Goal: Information Seeking & Learning: Learn about a topic

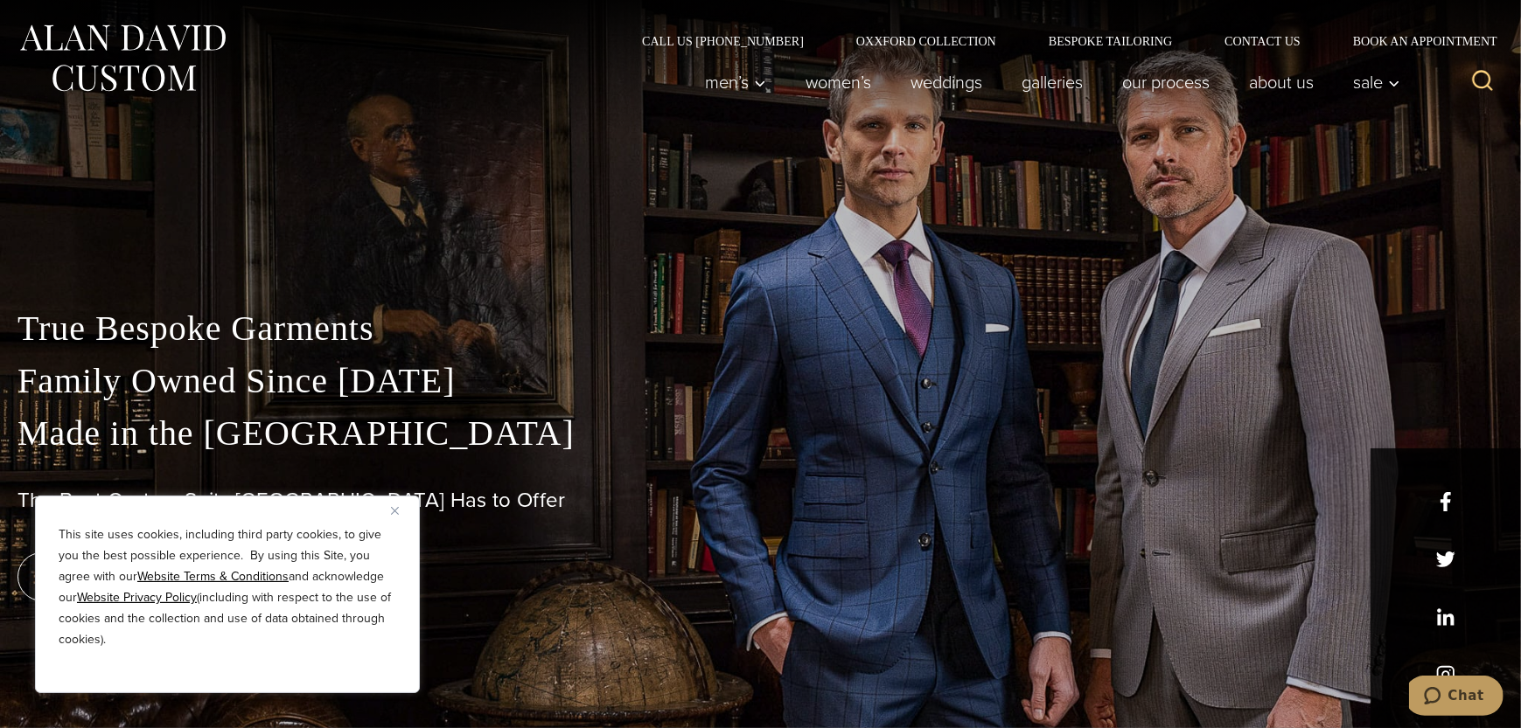
click at [396, 512] on img "Close" at bounding box center [395, 511] width 8 height 8
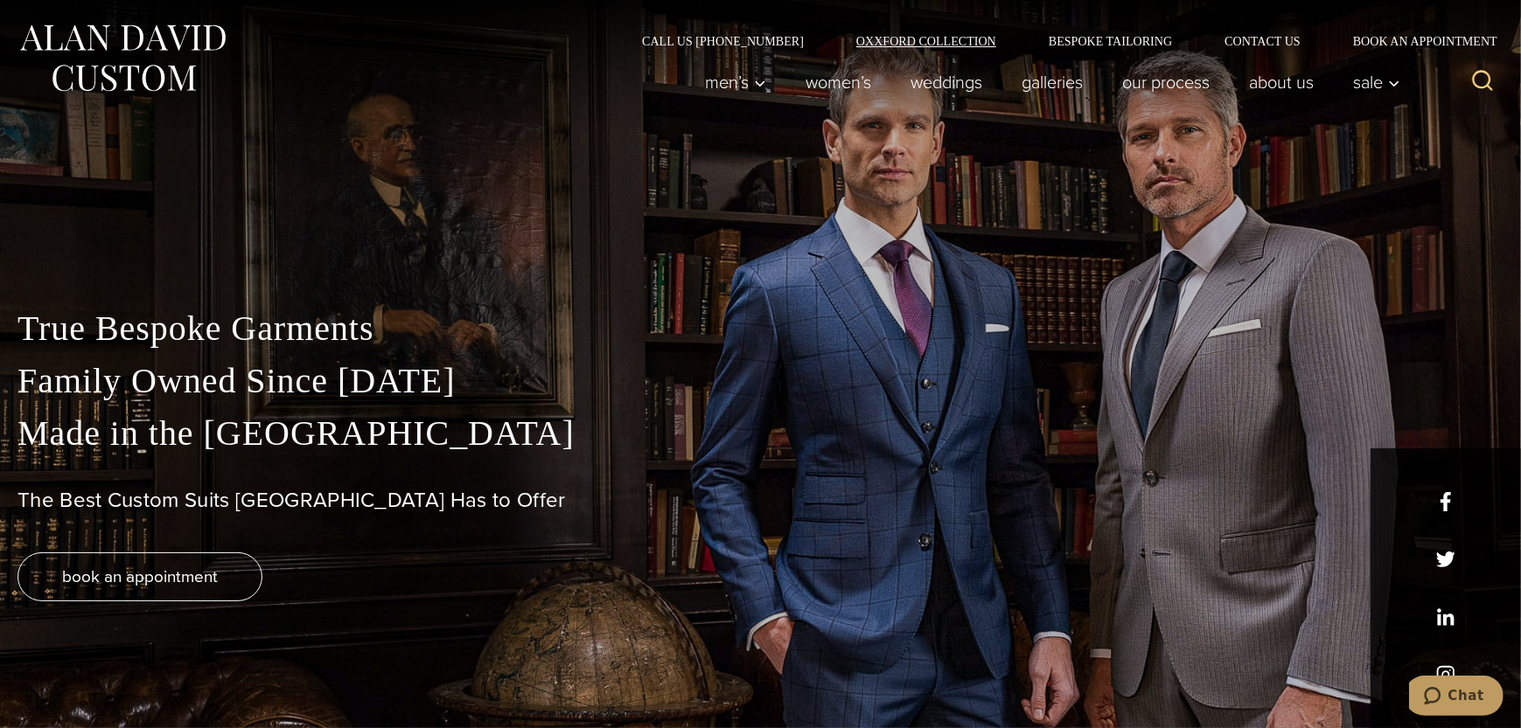
click at [911, 38] on link "Oxxford Collection" at bounding box center [926, 41] width 192 height 12
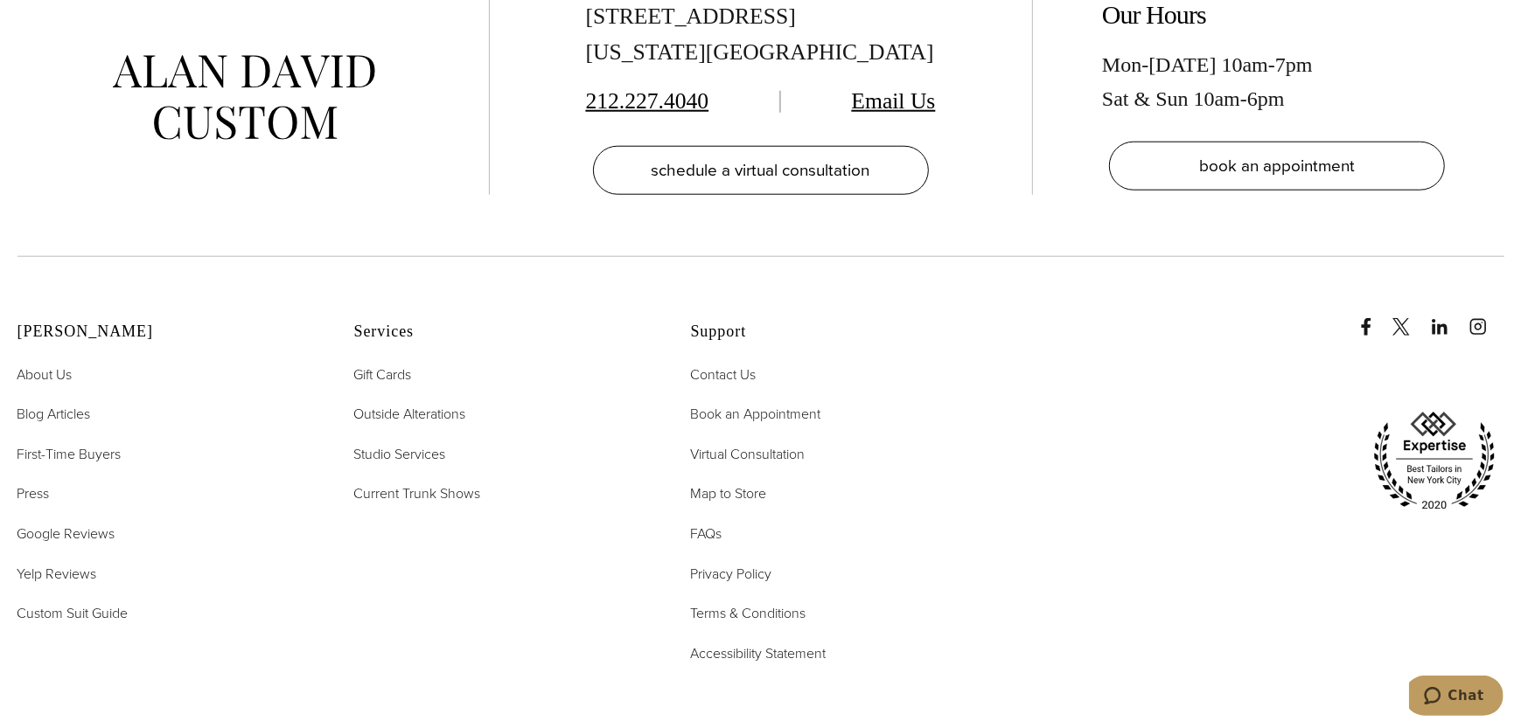
scroll to position [7083, 0]
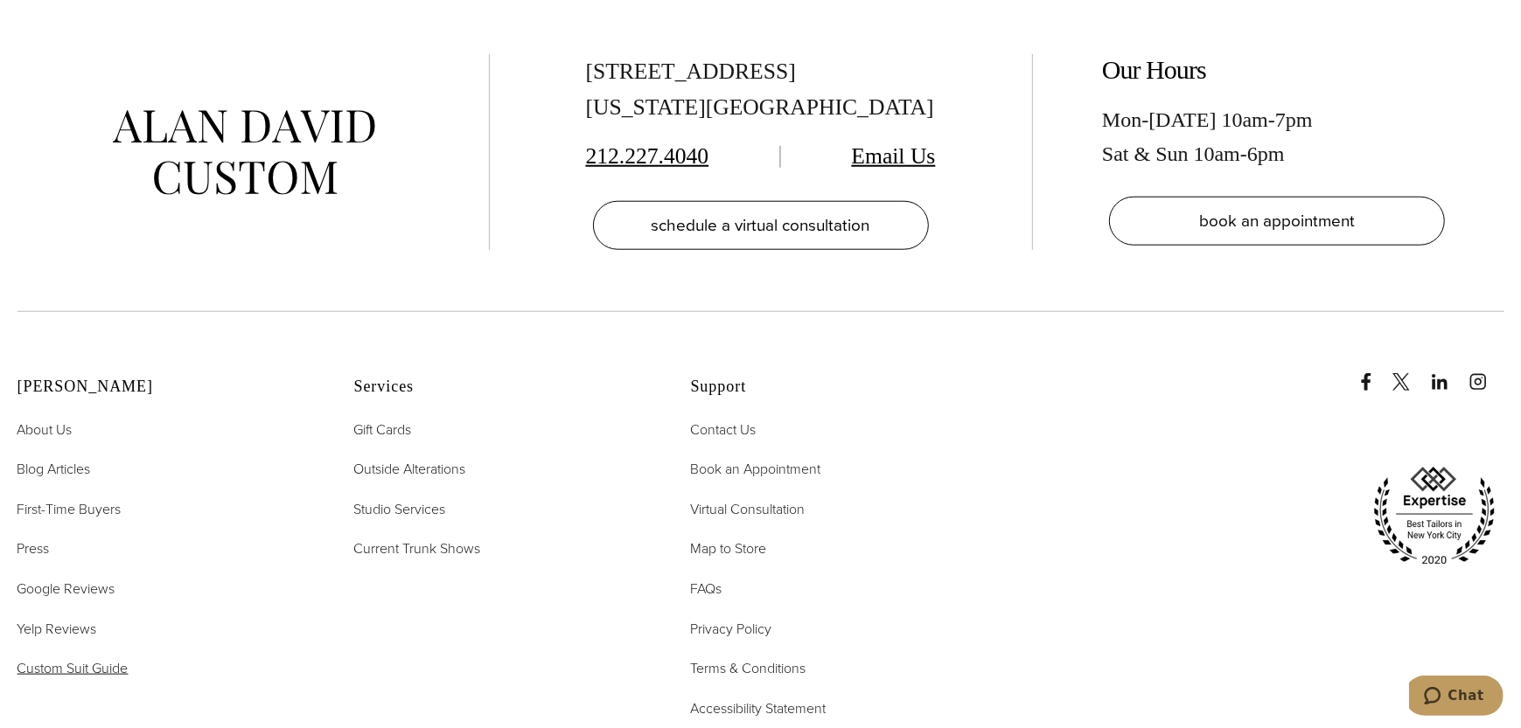
click at [94, 658] on span "Custom Suit Guide" at bounding box center [72, 668] width 111 height 20
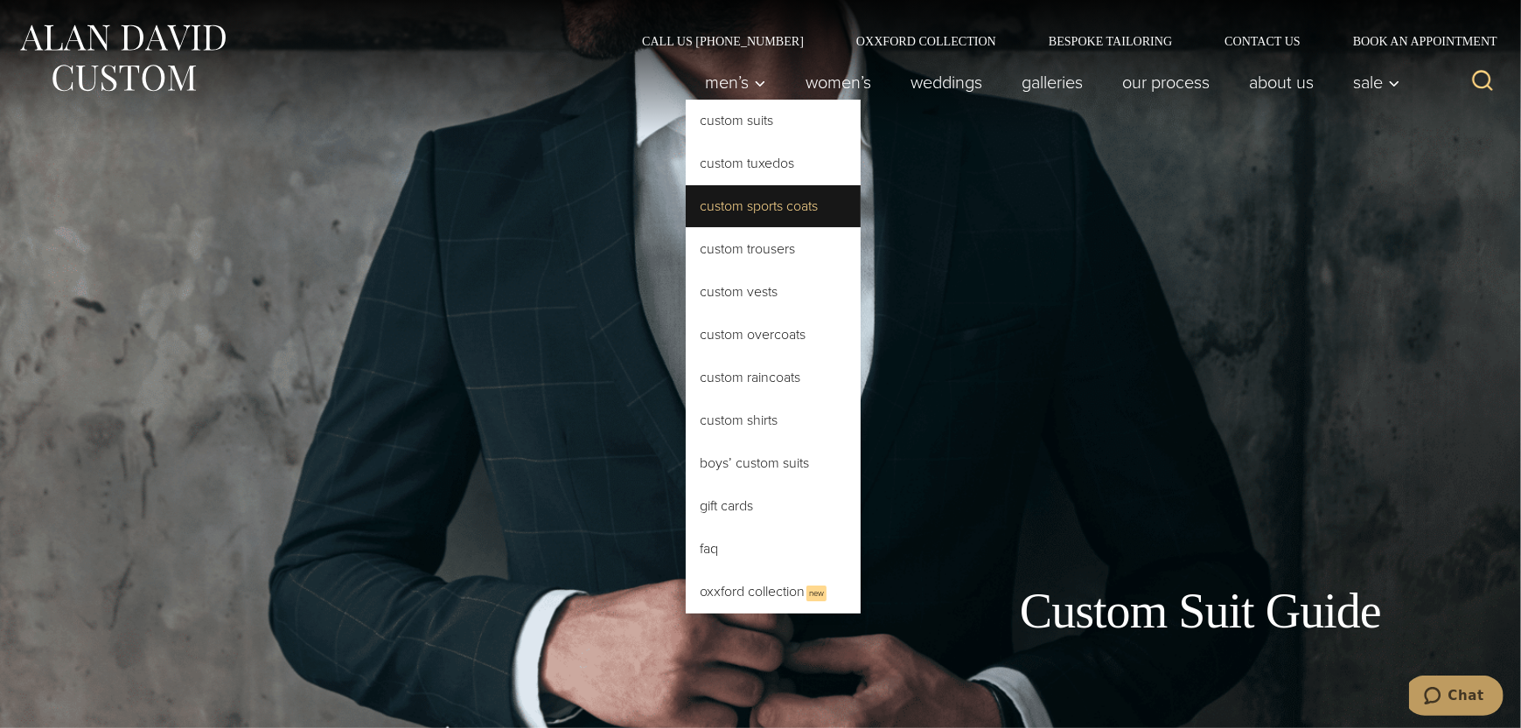
click at [726, 201] on link "Custom Sports Coats" at bounding box center [773, 206] width 175 height 42
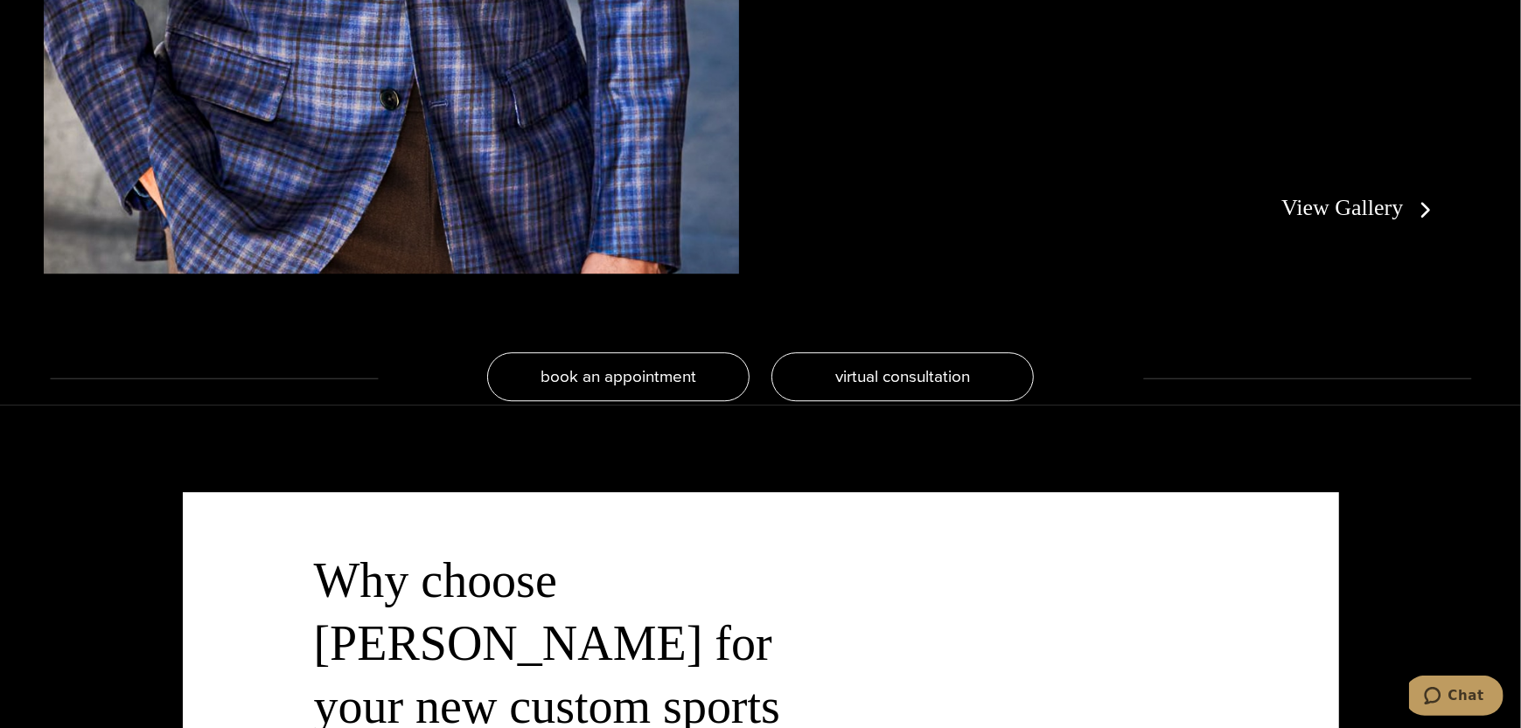
scroll to position [4110, 0]
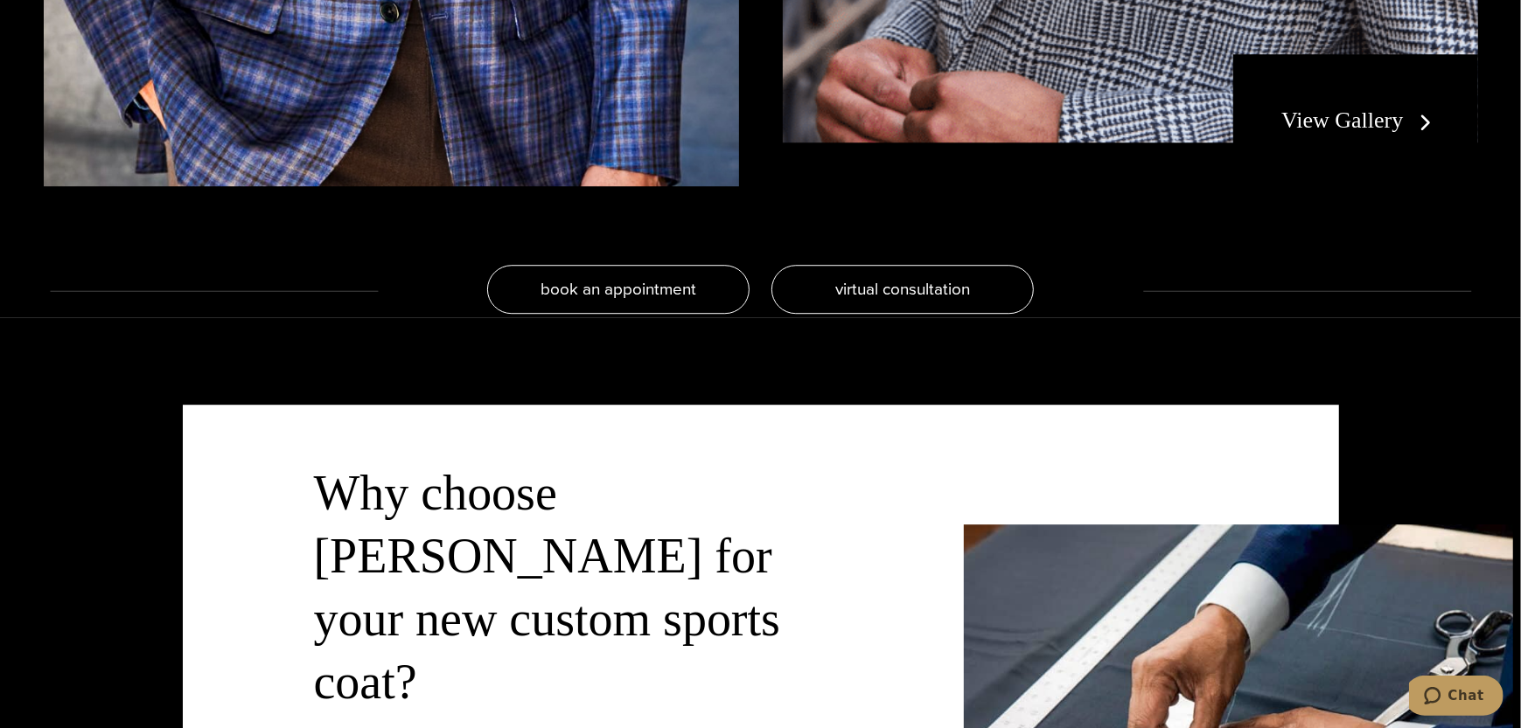
click at [1304, 124] on link "View Gallery" at bounding box center [1359, 120] width 157 height 25
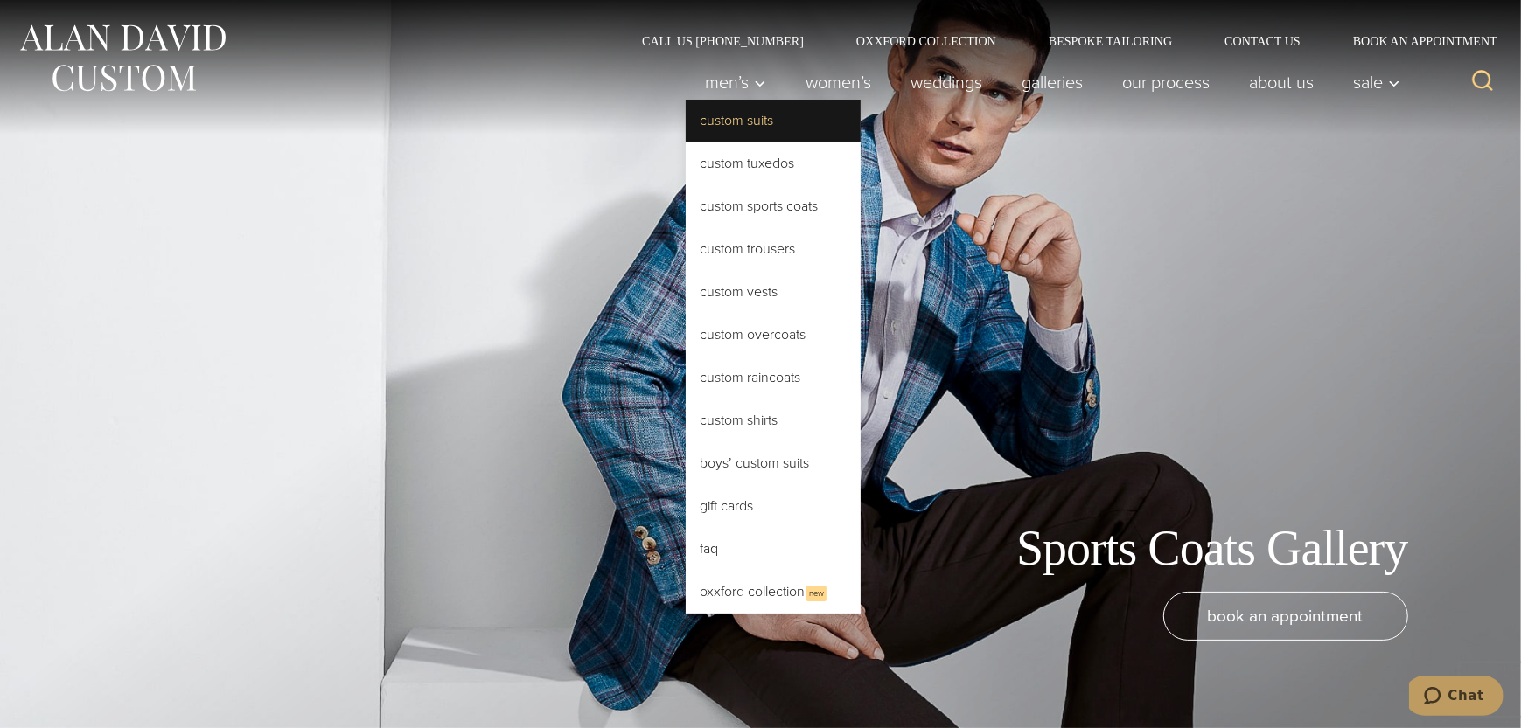
click at [739, 126] on link "Custom Suits" at bounding box center [773, 121] width 175 height 42
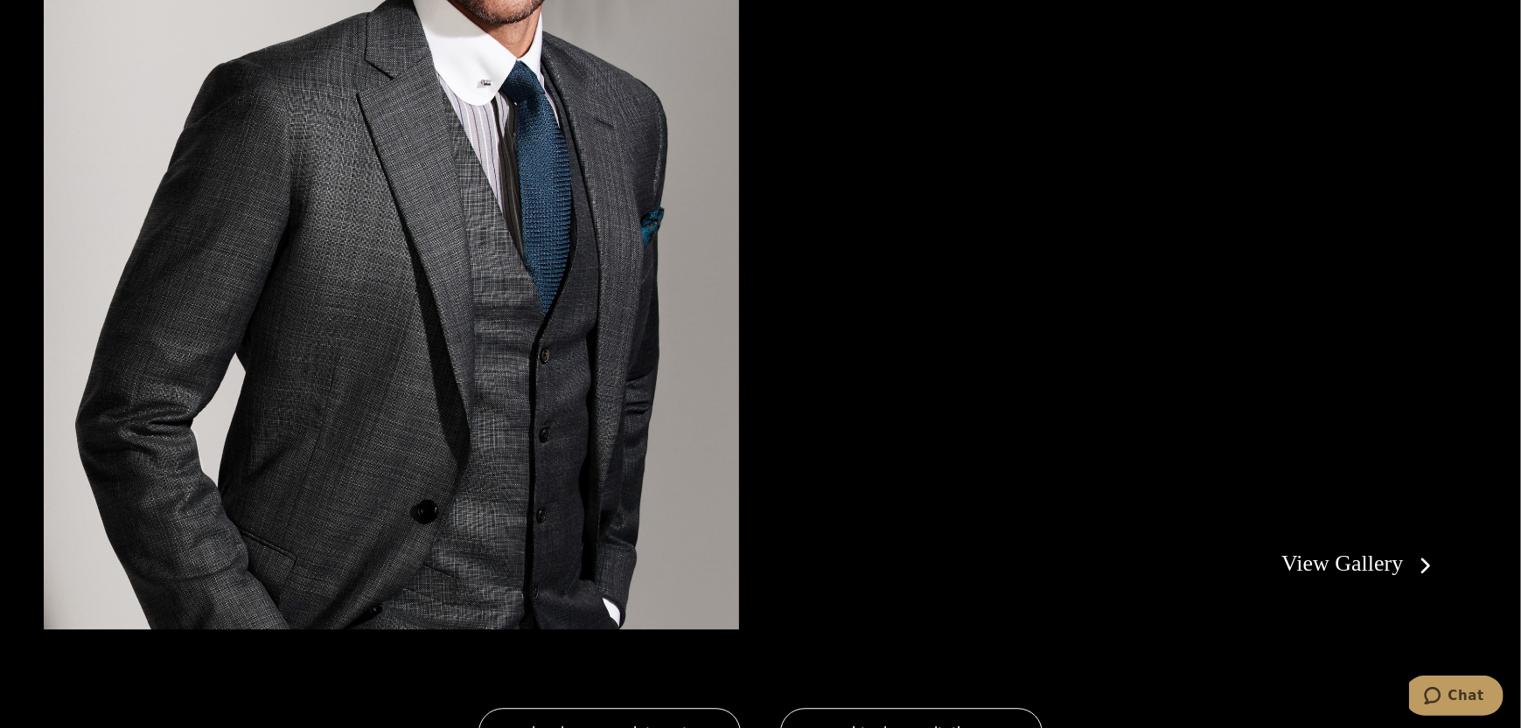
scroll to position [3673, 0]
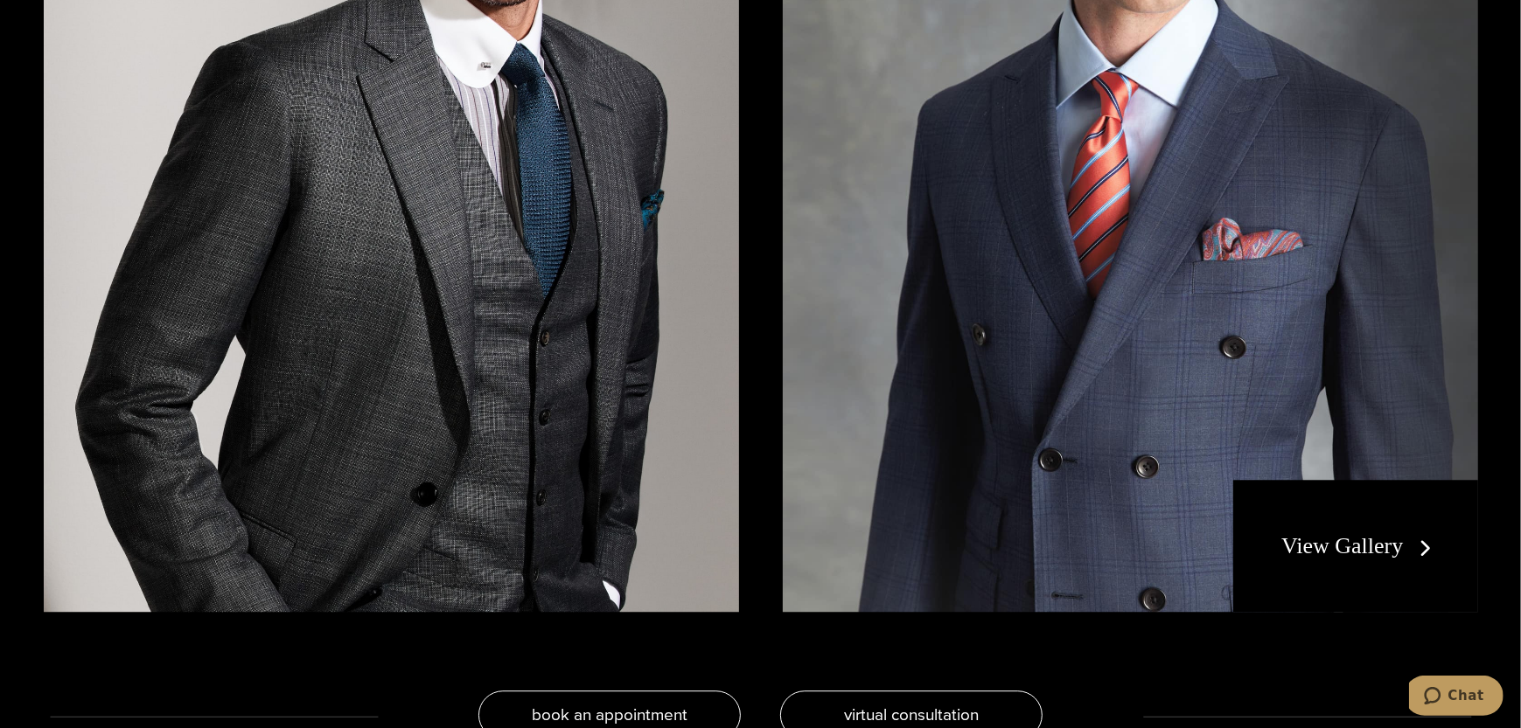
click at [1381, 547] on link "View Gallery" at bounding box center [1359, 545] width 157 height 25
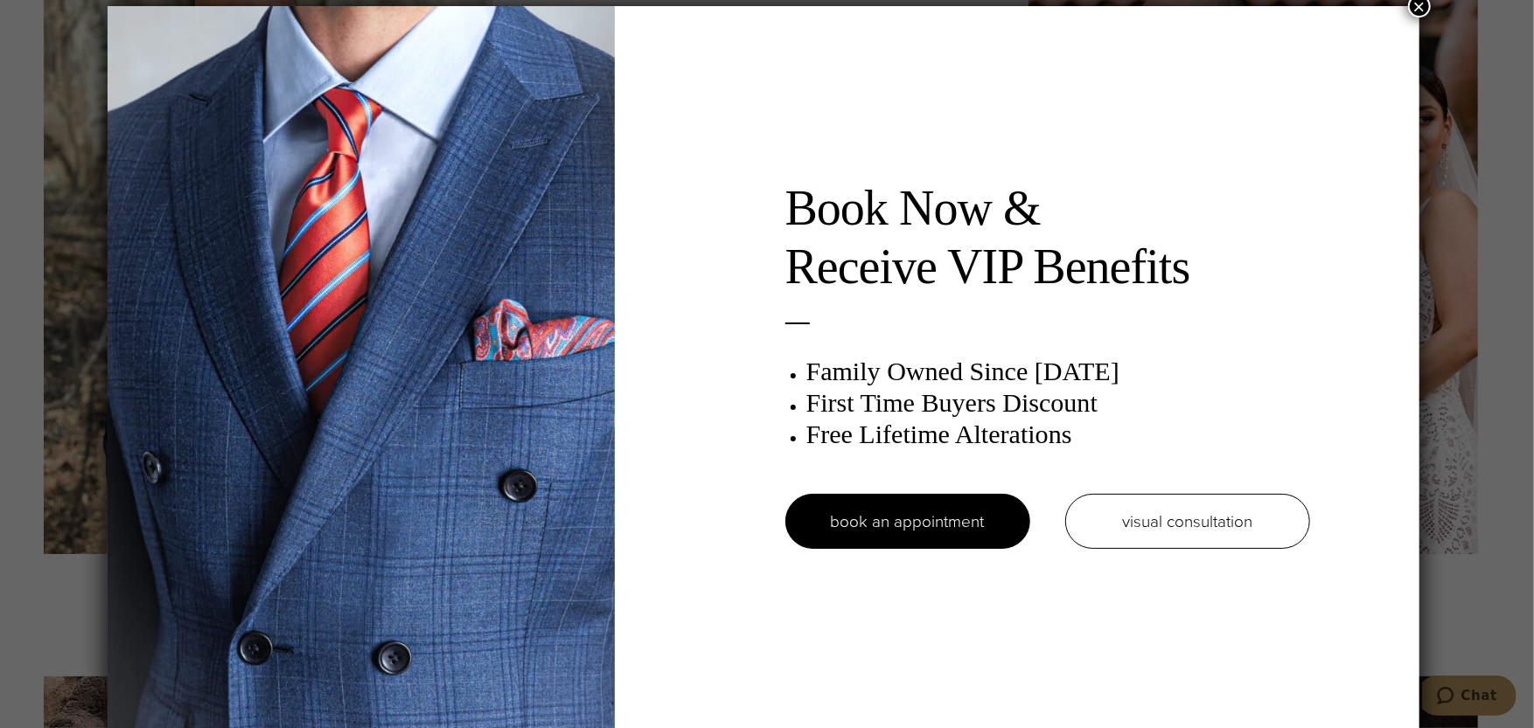
scroll to position [9, 0]
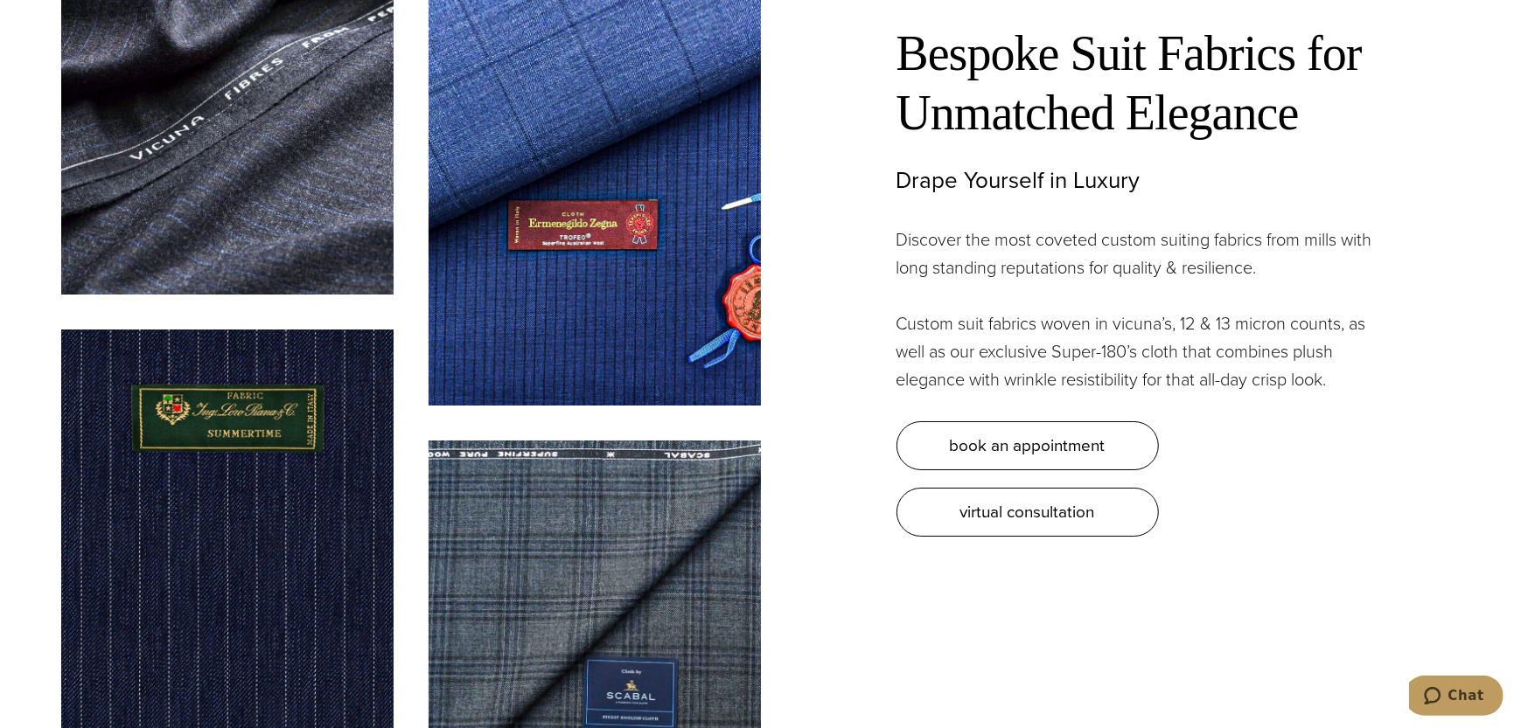
scroll to position [3673, 0]
